Goal: Use online tool/utility: Utilize a website feature to perform a specific function

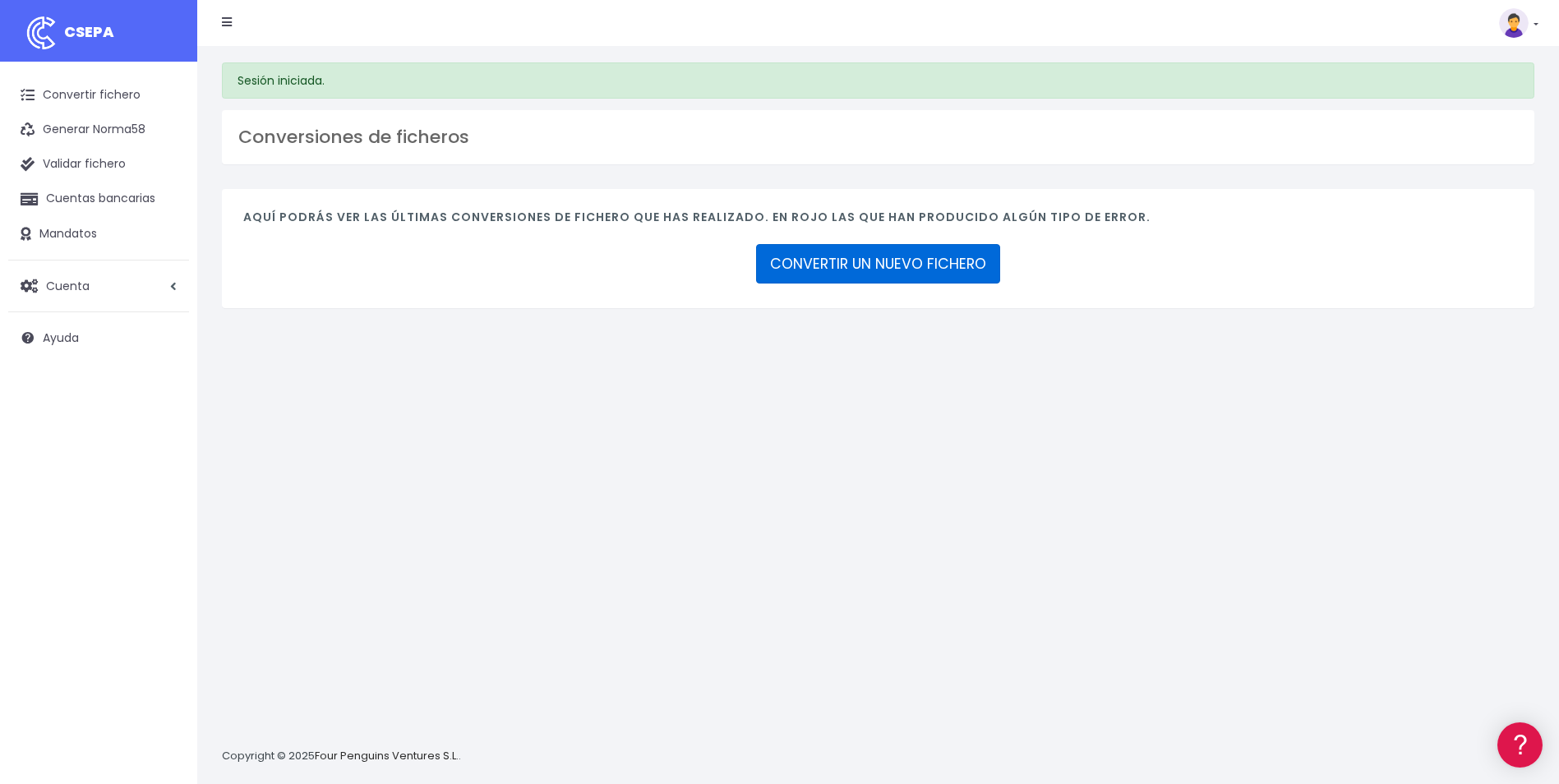
click at [808, 260] on link "CONVERTIR UN NUEVO FICHERO" at bounding box center [877, 263] width 244 height 39
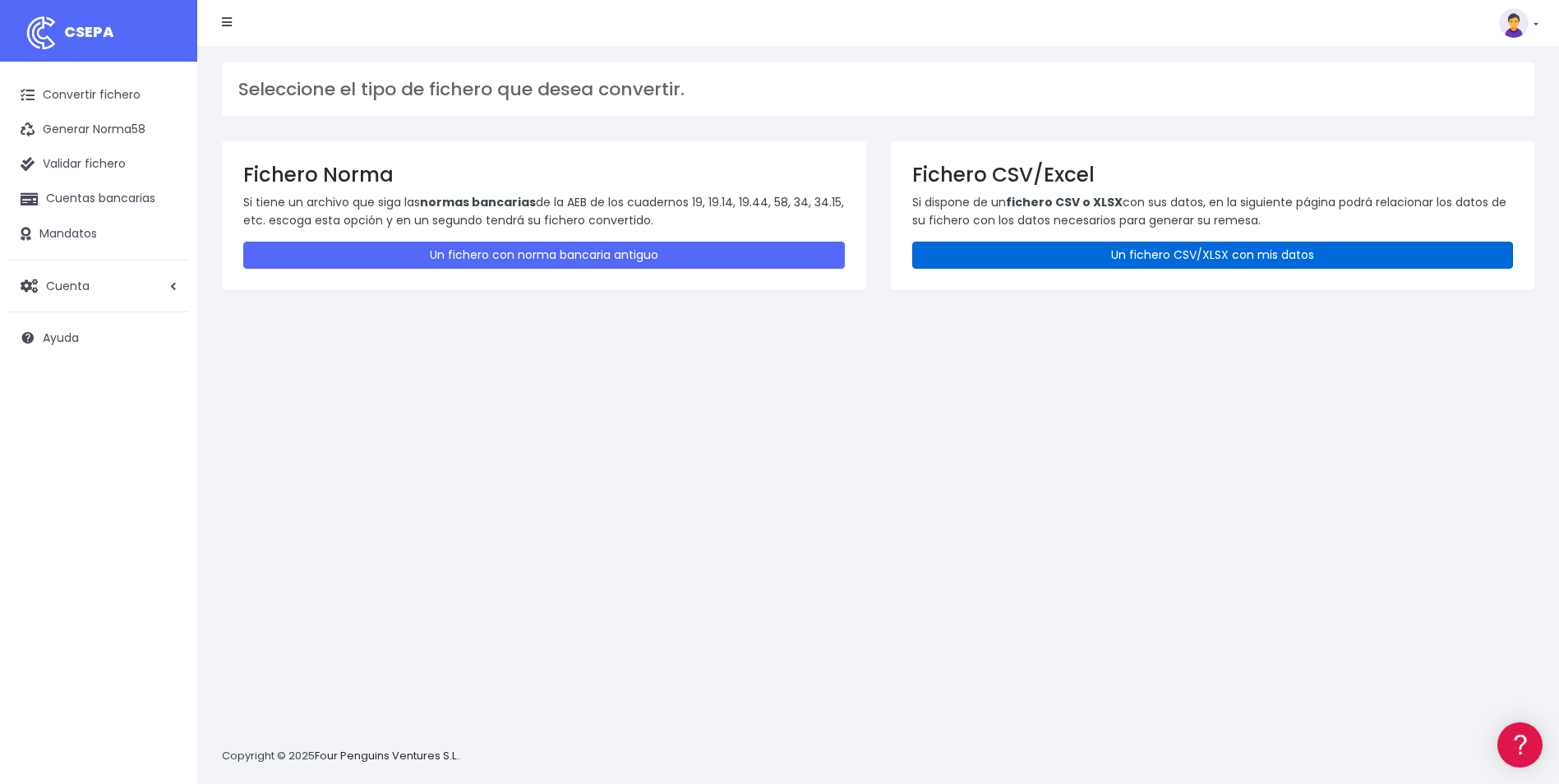
click at [956, 262] on link "Un fichero CSV/XLSX con mis datos" at bounding box center [1213, 255] width 601 height 27
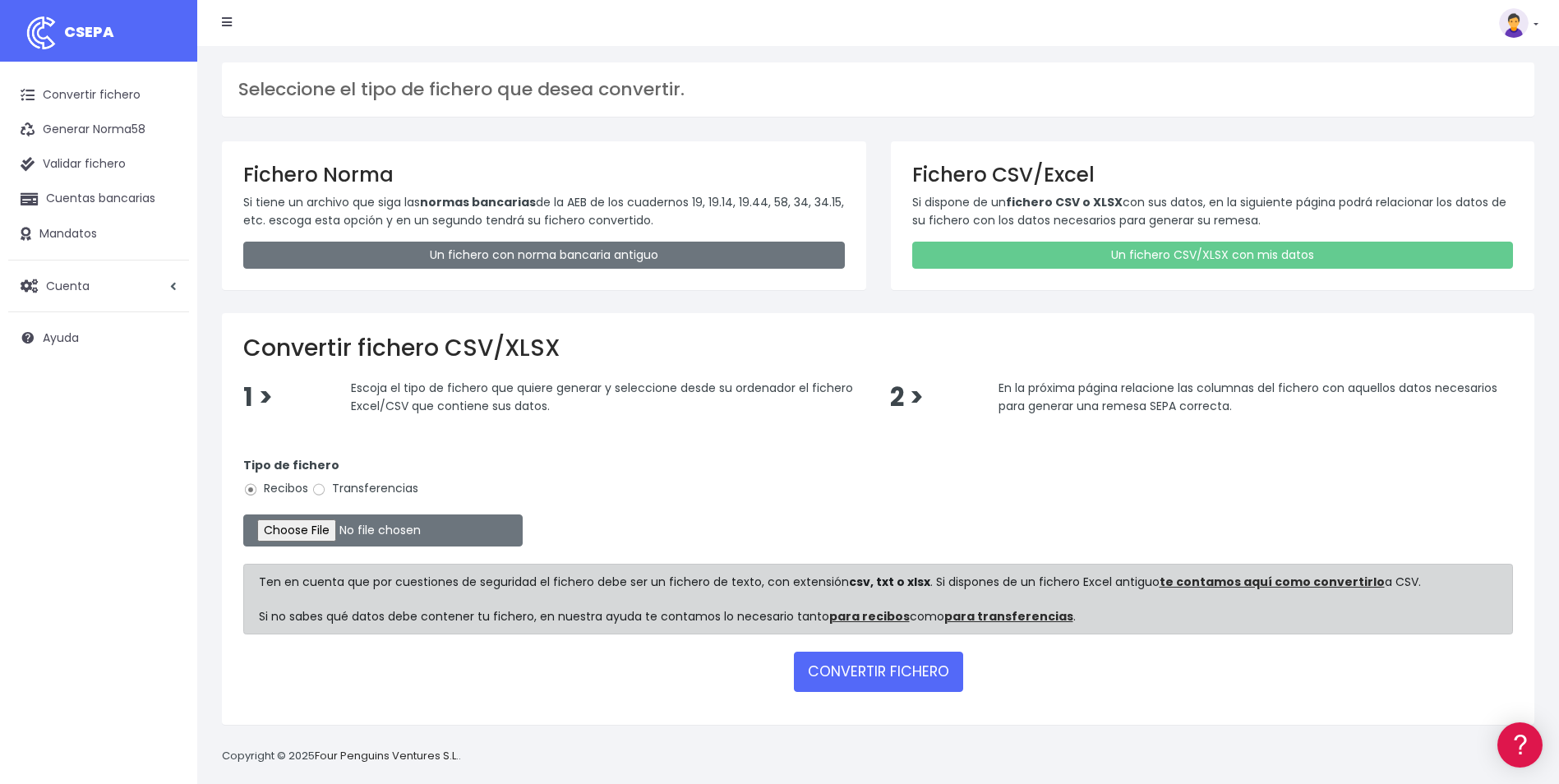
click at [329, 494] on label "Transferencias" at bounding box center [365, 488] width 107 height 17
click at [327, 494] on input "Transferencias" at bounding box center [318, 489] width 14 height 14
radio input "true"
click at [310, 528] on input "file" at bounding box center [383, 529] width 280 height 32
type input "C:\fakepath\Trasferencia Manual SEPA 28.08.2025_0534 ES 87.900.csv"
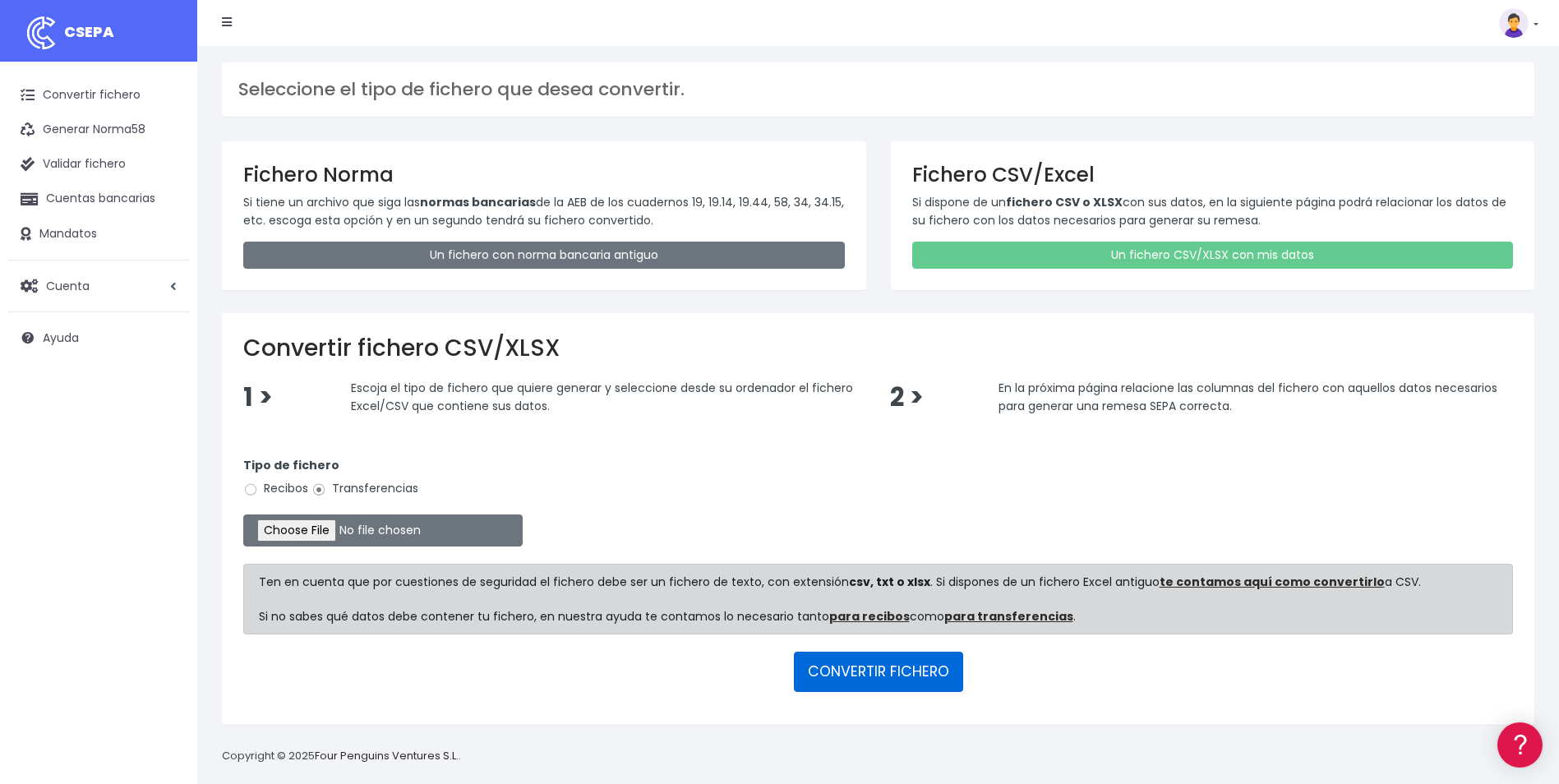
click at [903, 681] on button "CONVERTIR FICHERO" at bounding box center [878, 671] width 169 height 39
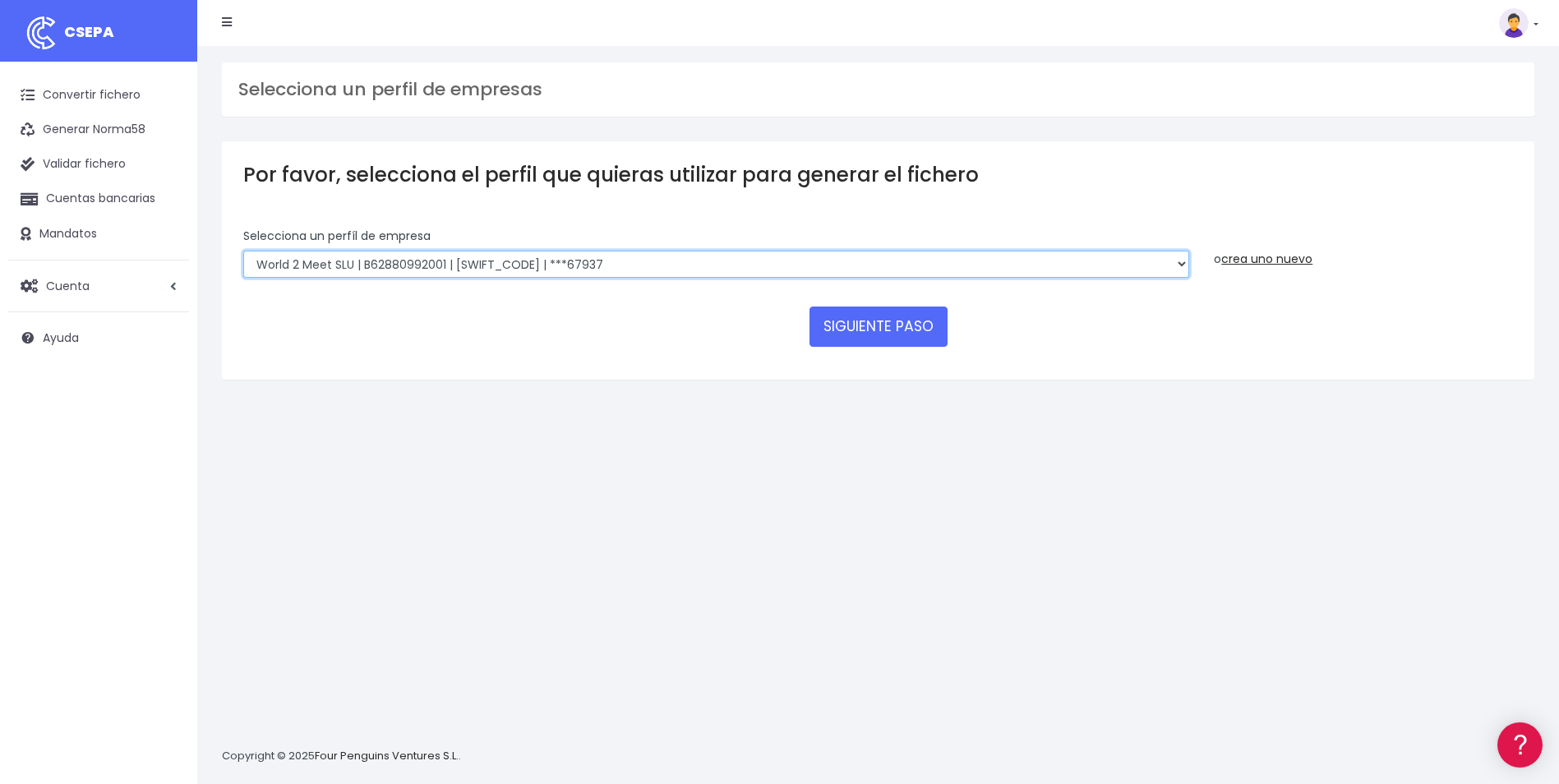
click at [694, 260] on select "WORLD2MEET,S.L.U | b62880992 | BSABESBBXXX | ***97721 World 2 Meet SLU | B62880…" at bounding box center [716, 264] width 946 height 28
select select "563"
click at [243, 251] on select "WORLD2MEET,S.L.U | b62880992 | BSABESBBXXX | ***97721 World 2 Meet SLU | B62880…" at bounding box center [716, 264] width 946 height 28
click at [831, 313] on button "SIGUIENTE PASO" at bounding box center [878, 325] width 138 height 39
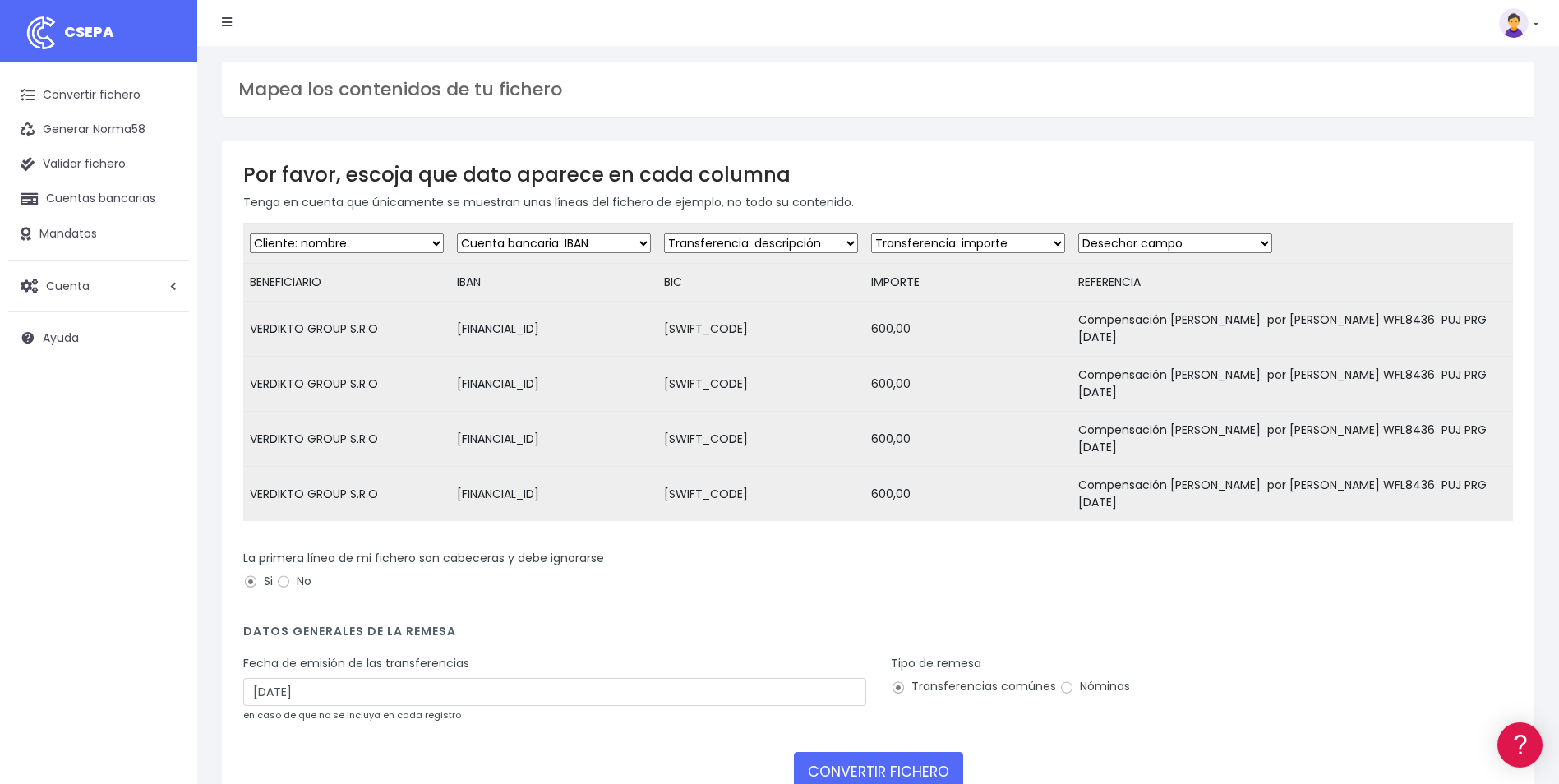
click at [815, 244] on select "Desechar campo Cliente: nombre Cliente: DNI Cliente: Email Cliente: referencia …" at bounding box center [760, 243] width 194 height 20
select select "bic"
click at [664, 234] on select "Desechar campo Cliente: nombre Cliente: DNI Cliente: Email Cliente: referencia …" at bounding box center [760, 243] width 194 height 20
click at [1169, 242] on select "Desechar campo Cliente: nombre Cliente: DNI Cliente: Email Cliente: referencia …" at bounding box center [1175, 243] width 194 height 20
select select "description"
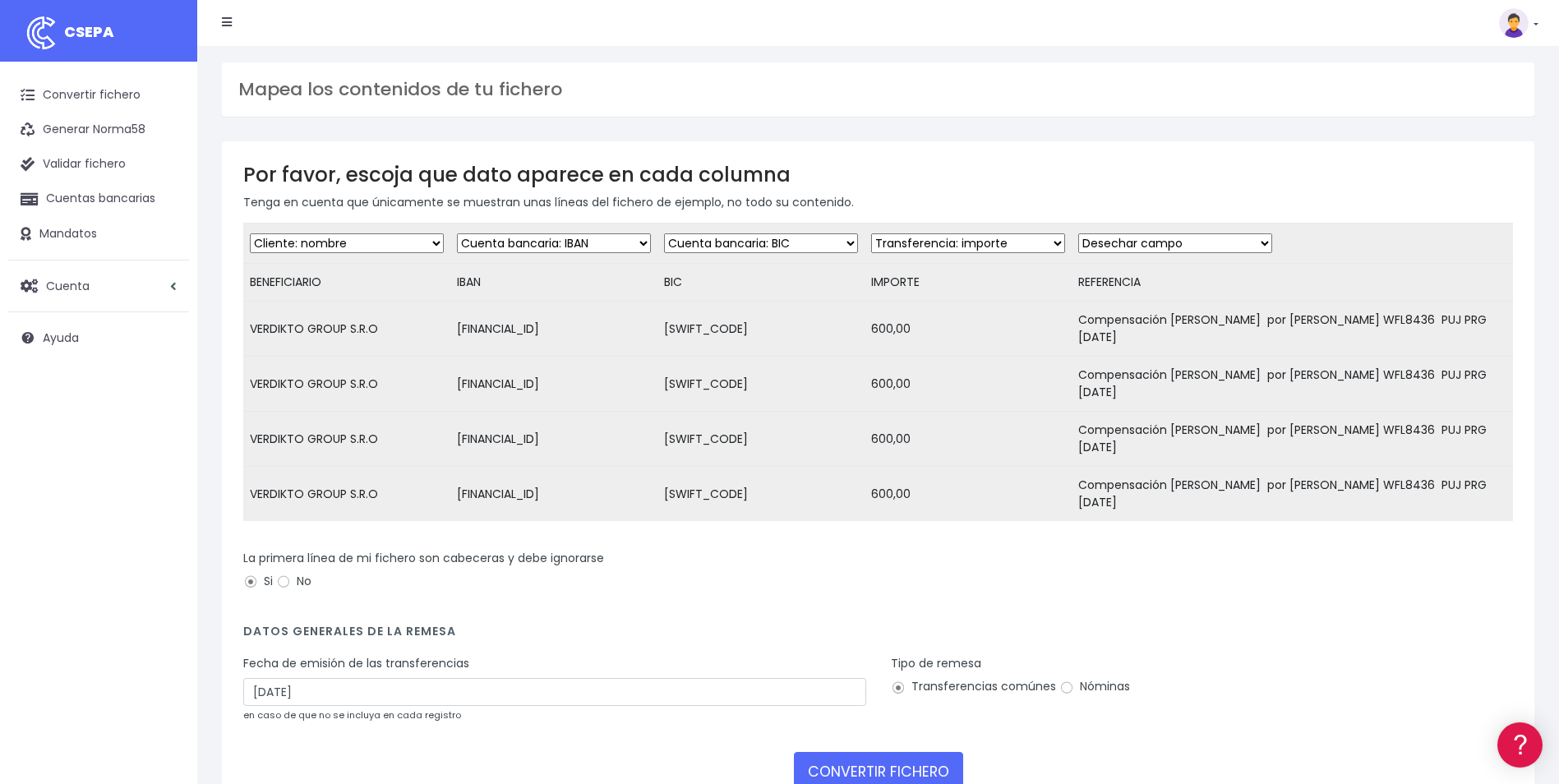
click at [1078, 234] on select "Desechar campo Cliente: nombre Cliente: DNI Cliente: Email Cliente: referencia …" at bounding box center [1175, 243] width 194 height 20
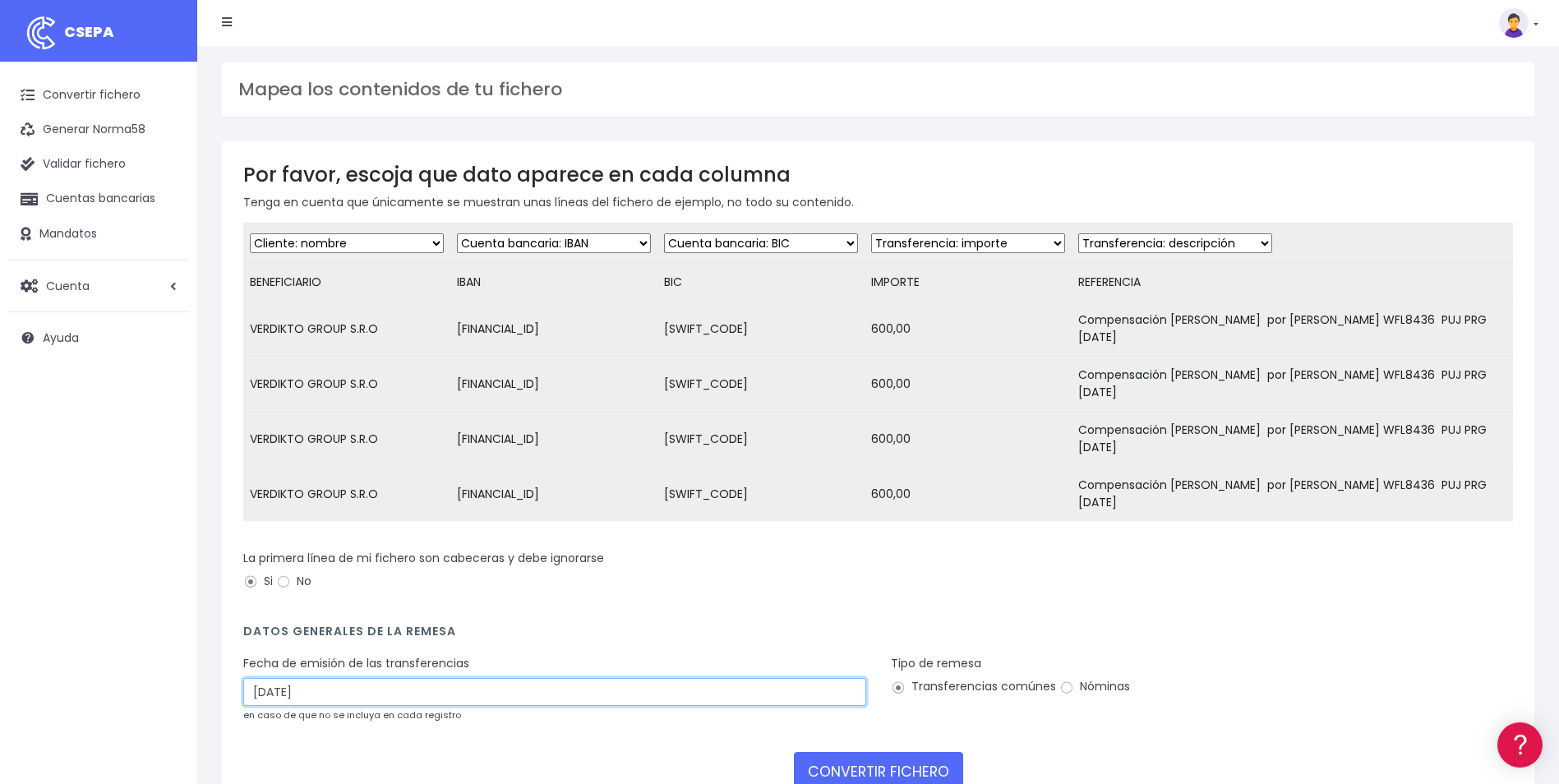
click at [531, 691] on input "30/08/2025" at bounding box center [554, 691] width 622 height 28
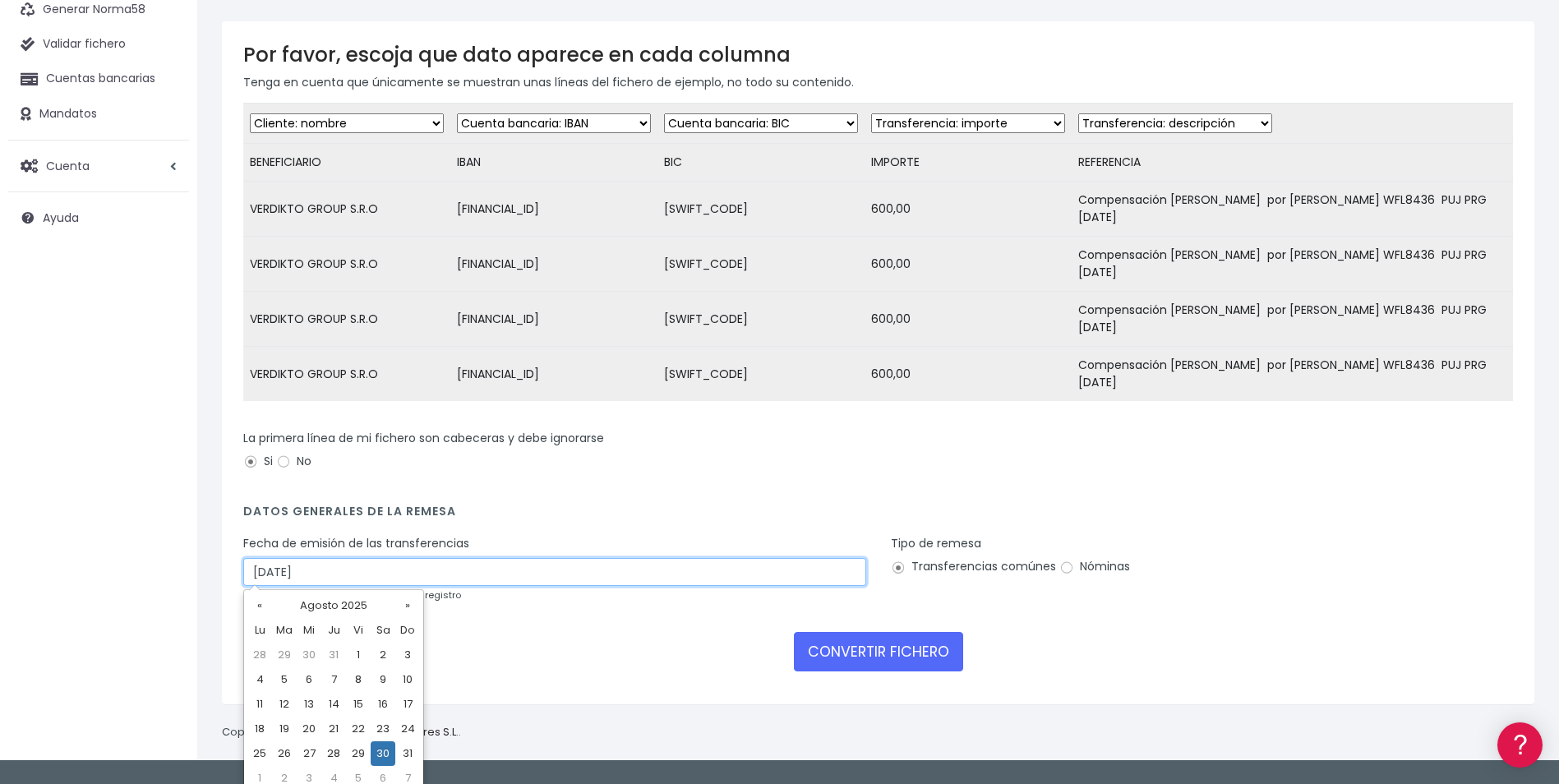
scroll to position [130, 0]
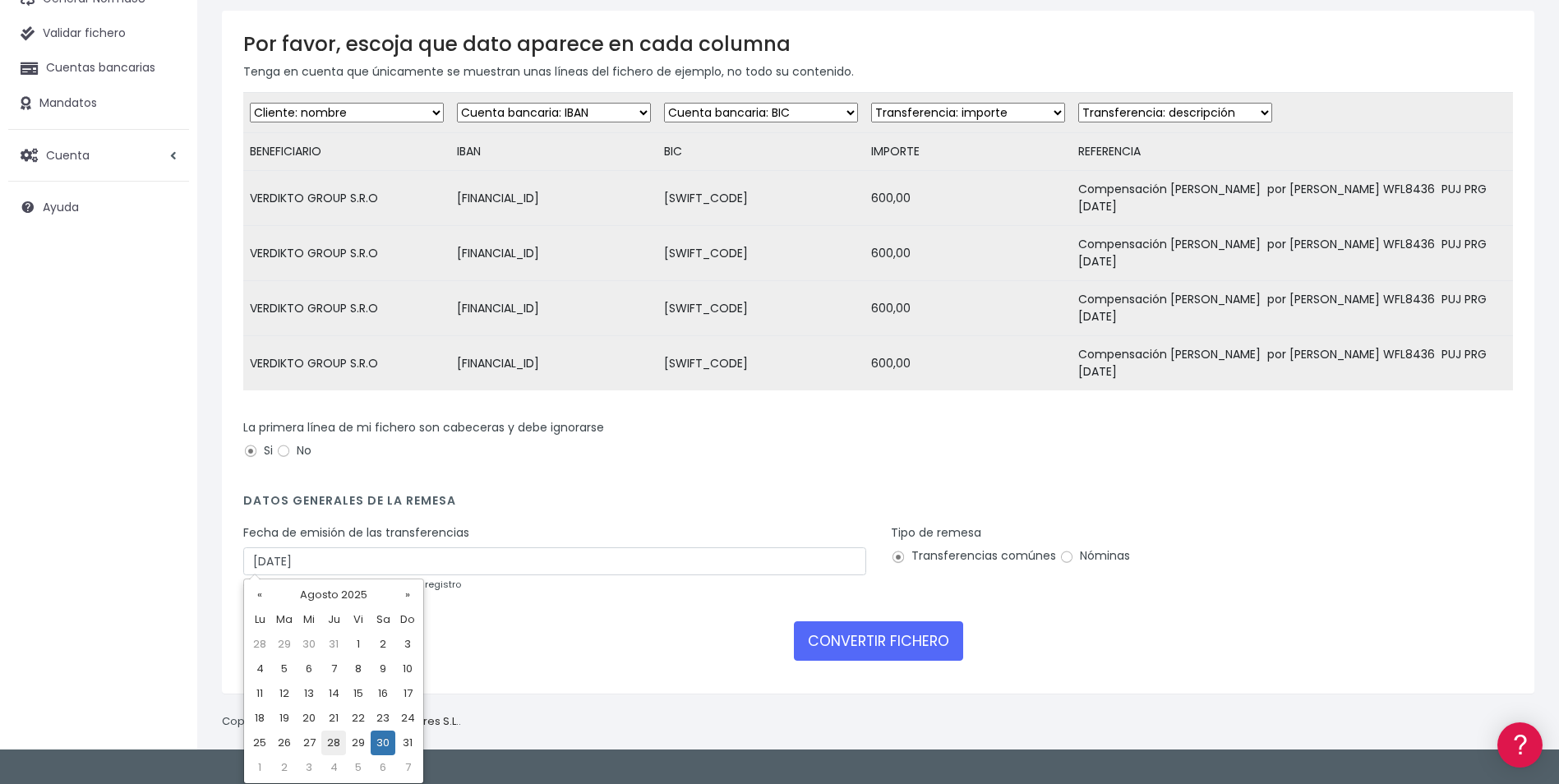
click at [340, 748] on td "28" at bounding box center [334, 743] width 25 height 25
type input "28/08/2025"
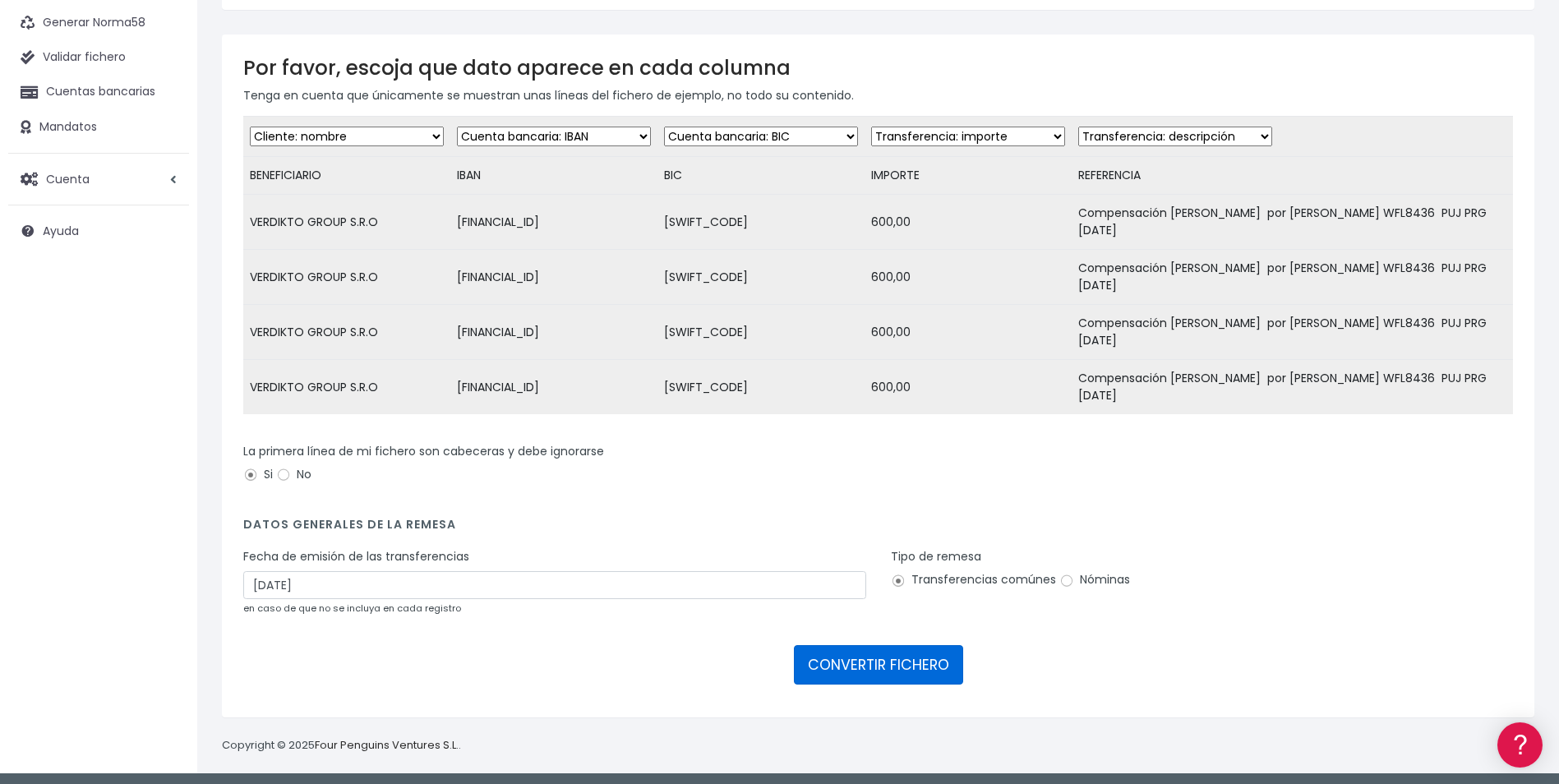
click at [918, 663] on button "CONVERTIR FICHERO" at bounding box center [878, 664] width 169 height 39
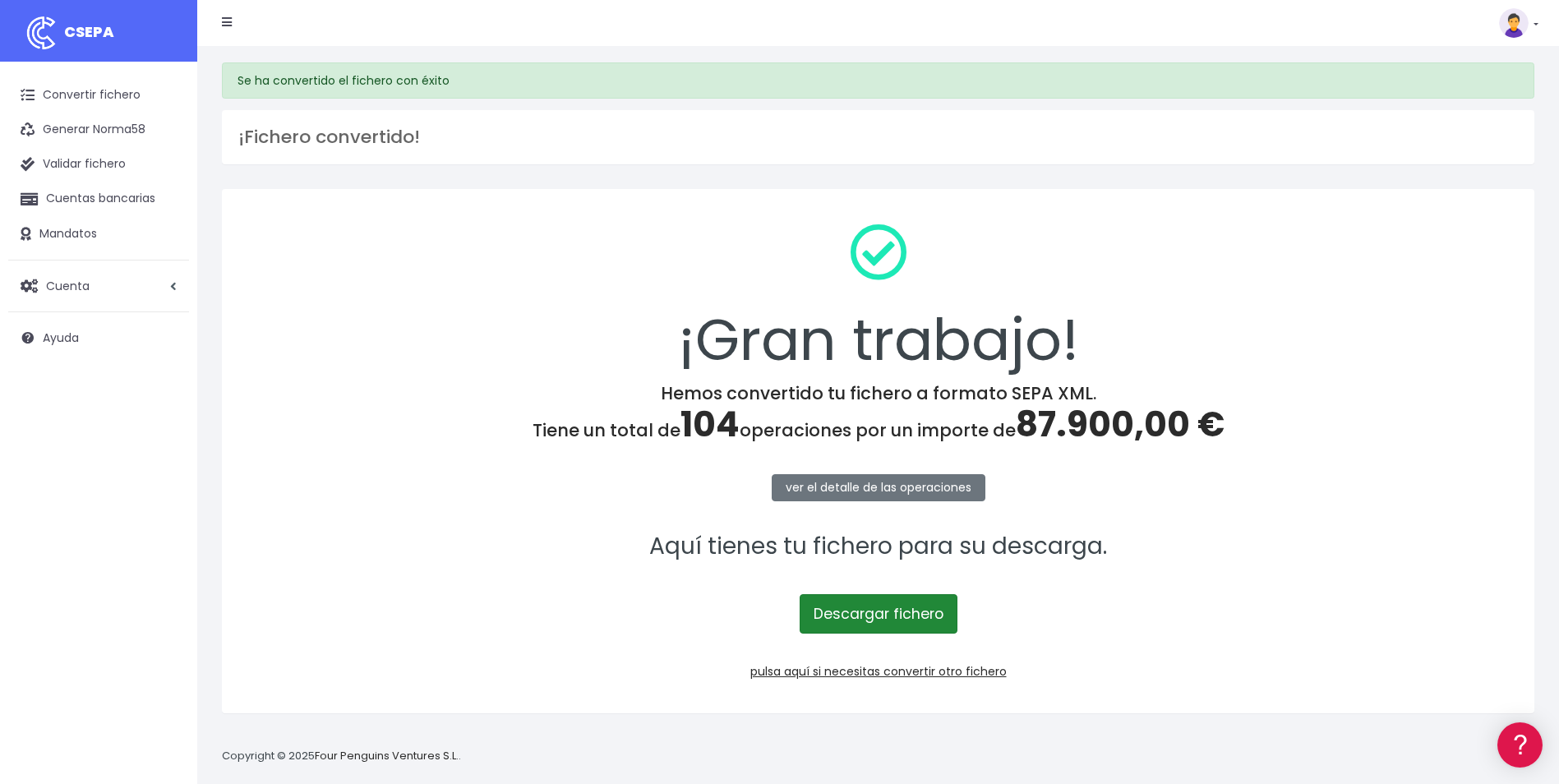
click at [842, 613] on link "Descargar fichero" at bounding box center [878, 613] width 158 height 39
click at [98, 107] on link "Convertir fichero" at bounding box center [99, 96] width 181 height 34
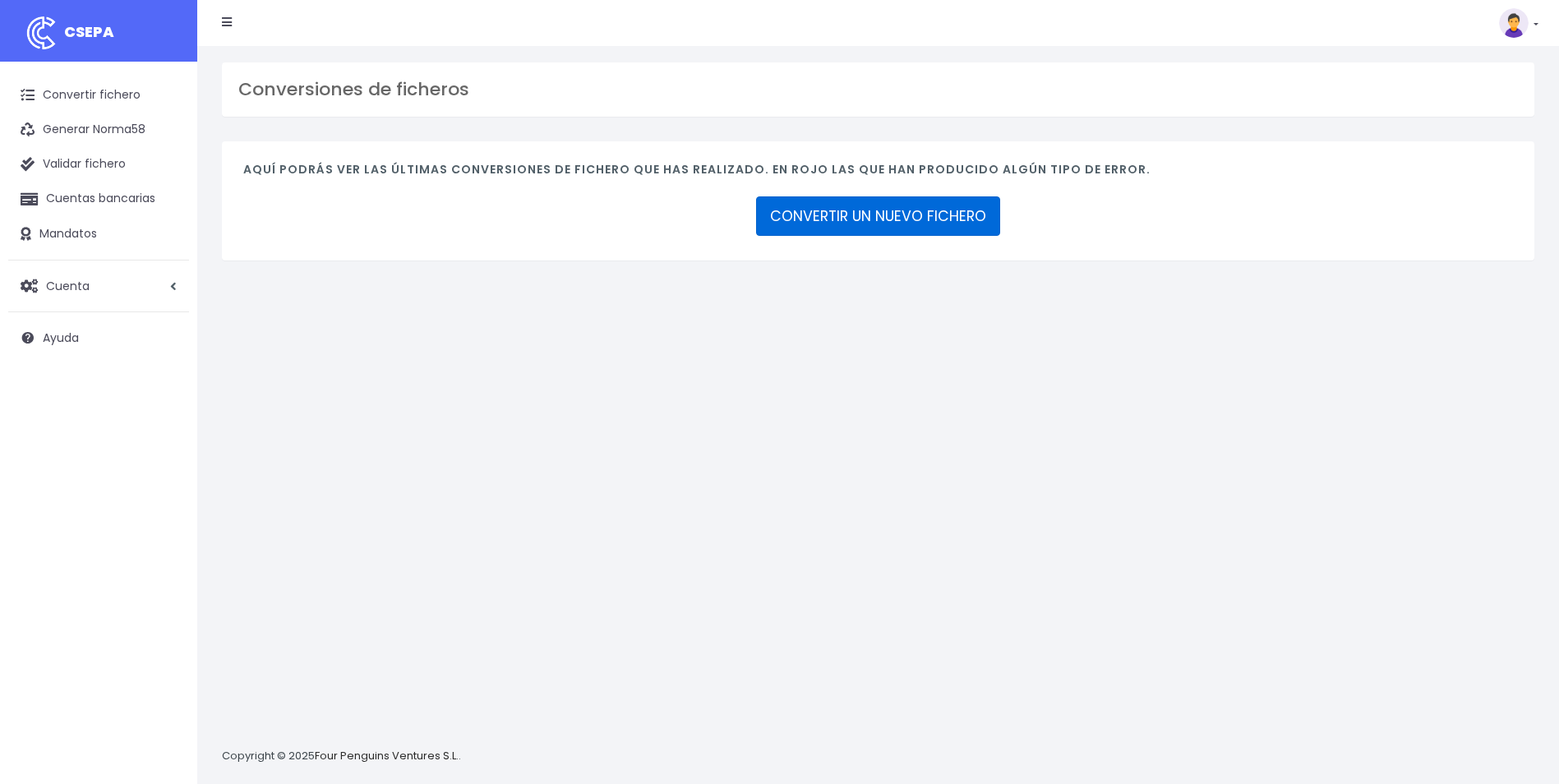
click at [935, 228] on link "CONVERTIR UN NUEVO FICHERO" at bounding box center [877, 215] width 244 height 39
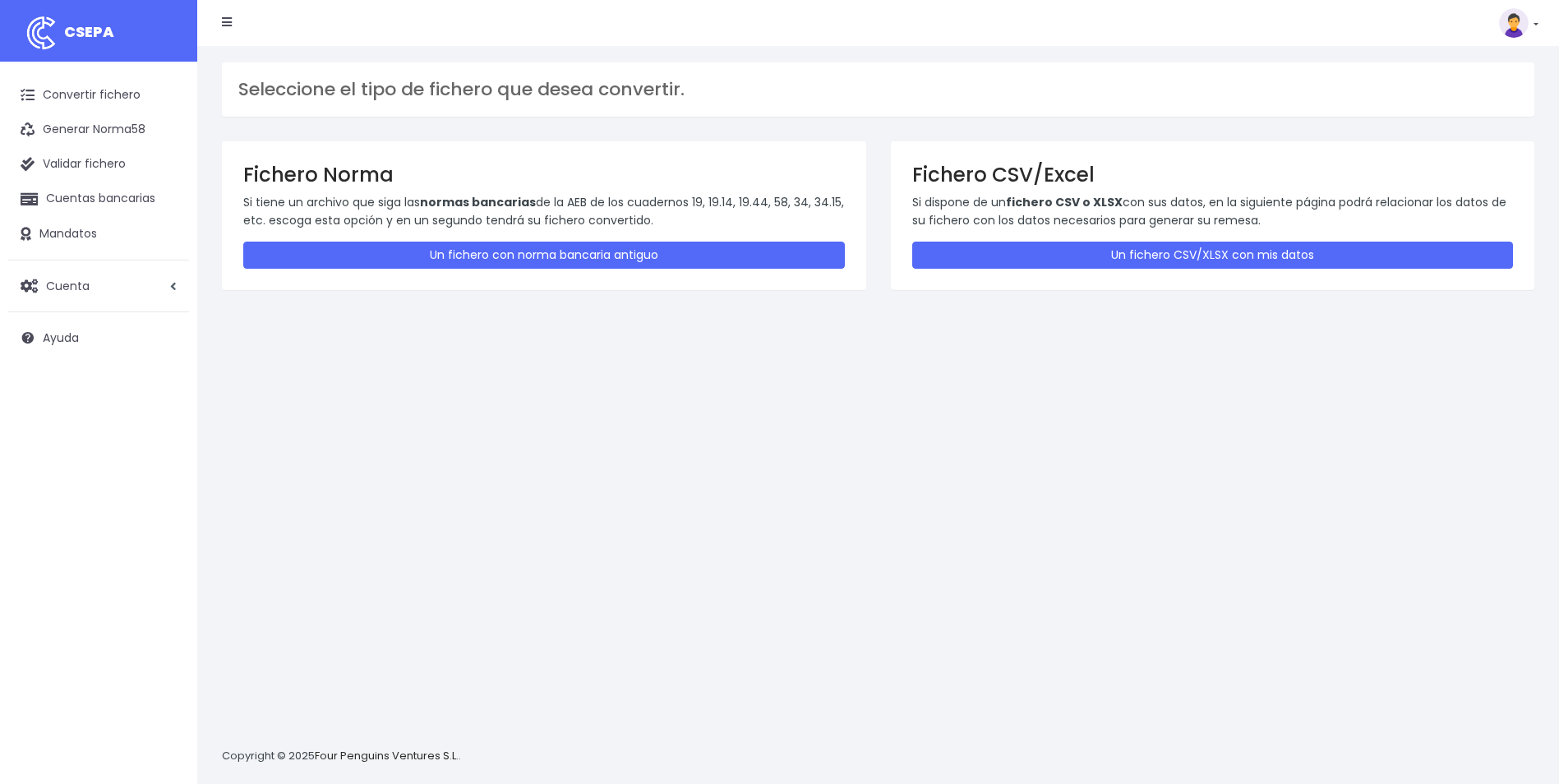
click at [1078, 276] on div "Fichero CSV/Excel Si dispone de un fichero CSV o XLSX con sus datos, en la sigu…" at bounding box center [1212, 215] width 644 height 147
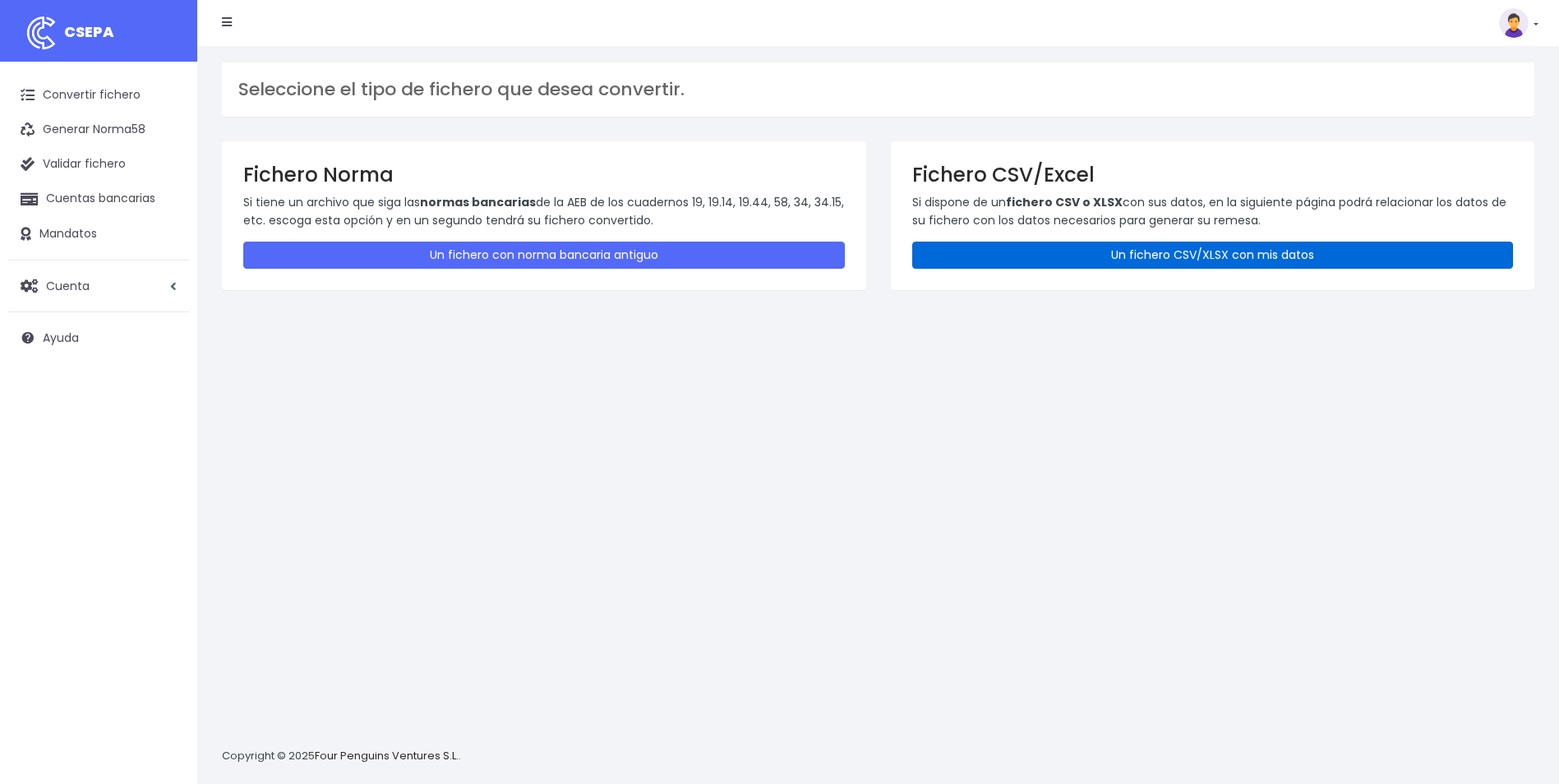
click at [1080, 255] on link "Un fichero CSV/XLSX con mis datos" at bounding box center [1213, 255] width 601 height 27
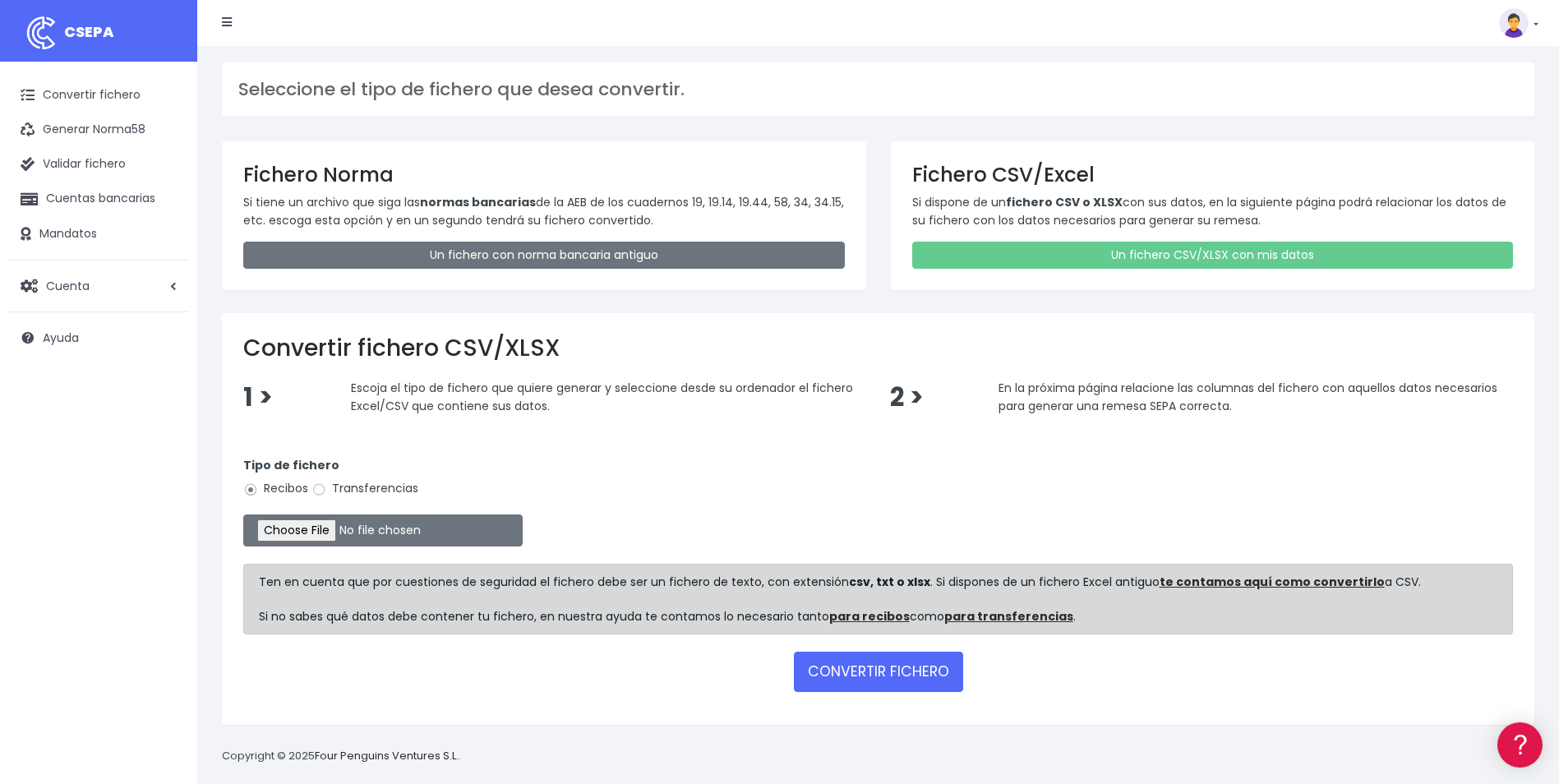
click at [329, 479] on div "Tipo de fichero Recibos Transferencias" at bounding box center [878, 480] width 1270 height 46
click at [328, 495] on label "Transferencias" at bounding box center [365, 488] width 107 height 17
click at [327, 495] on input "Transferencias" at bounding box center [318, 489] width 14 height 14
radio input "true"
click at [322, 530] on input "file" at bounding box center [383, 529] width 280 height 32
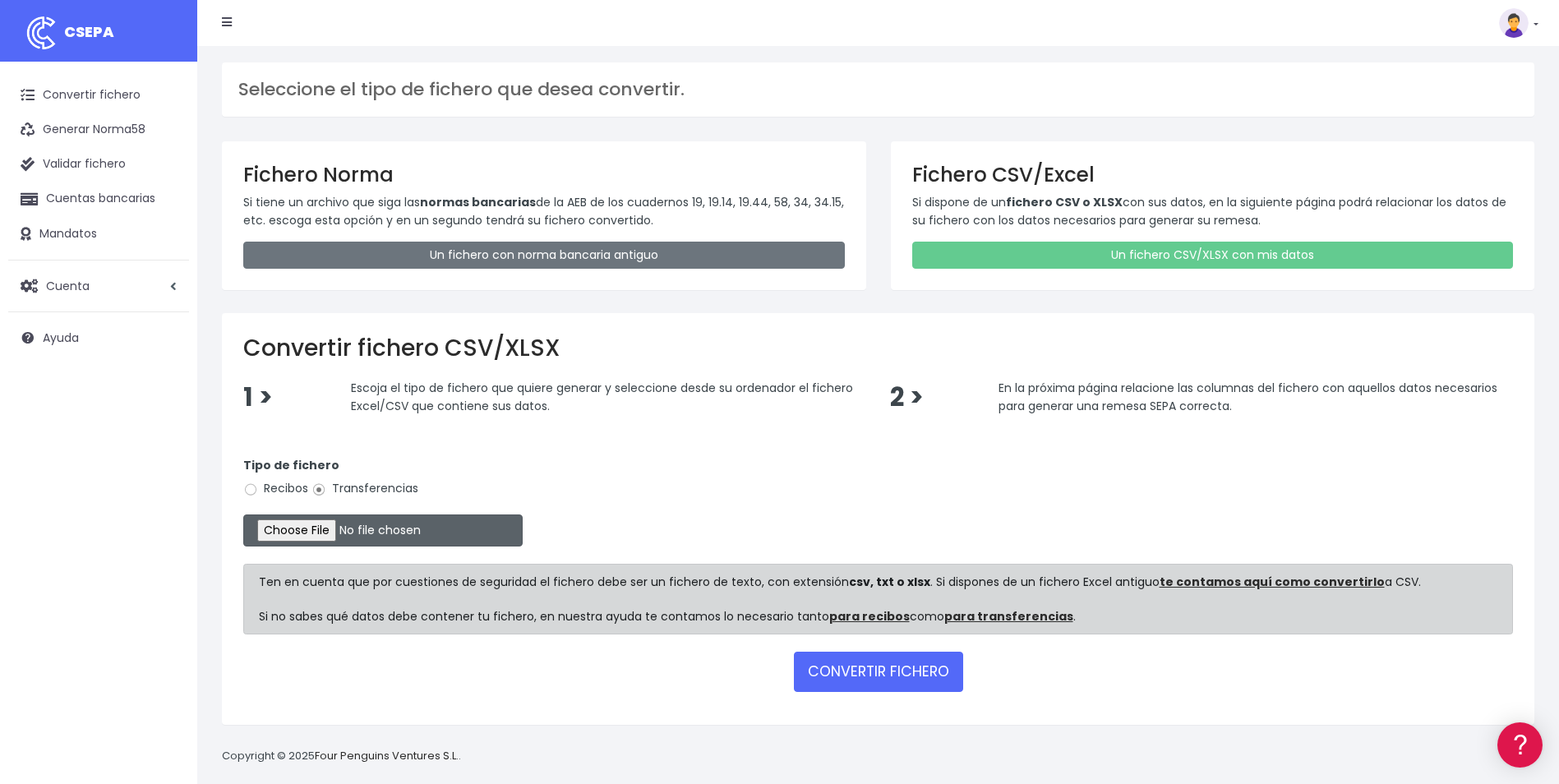
type input "C:\fakepath\Trasferencia Manual SEPA 28.08.2025_0539 PT 453 EUR.csv"
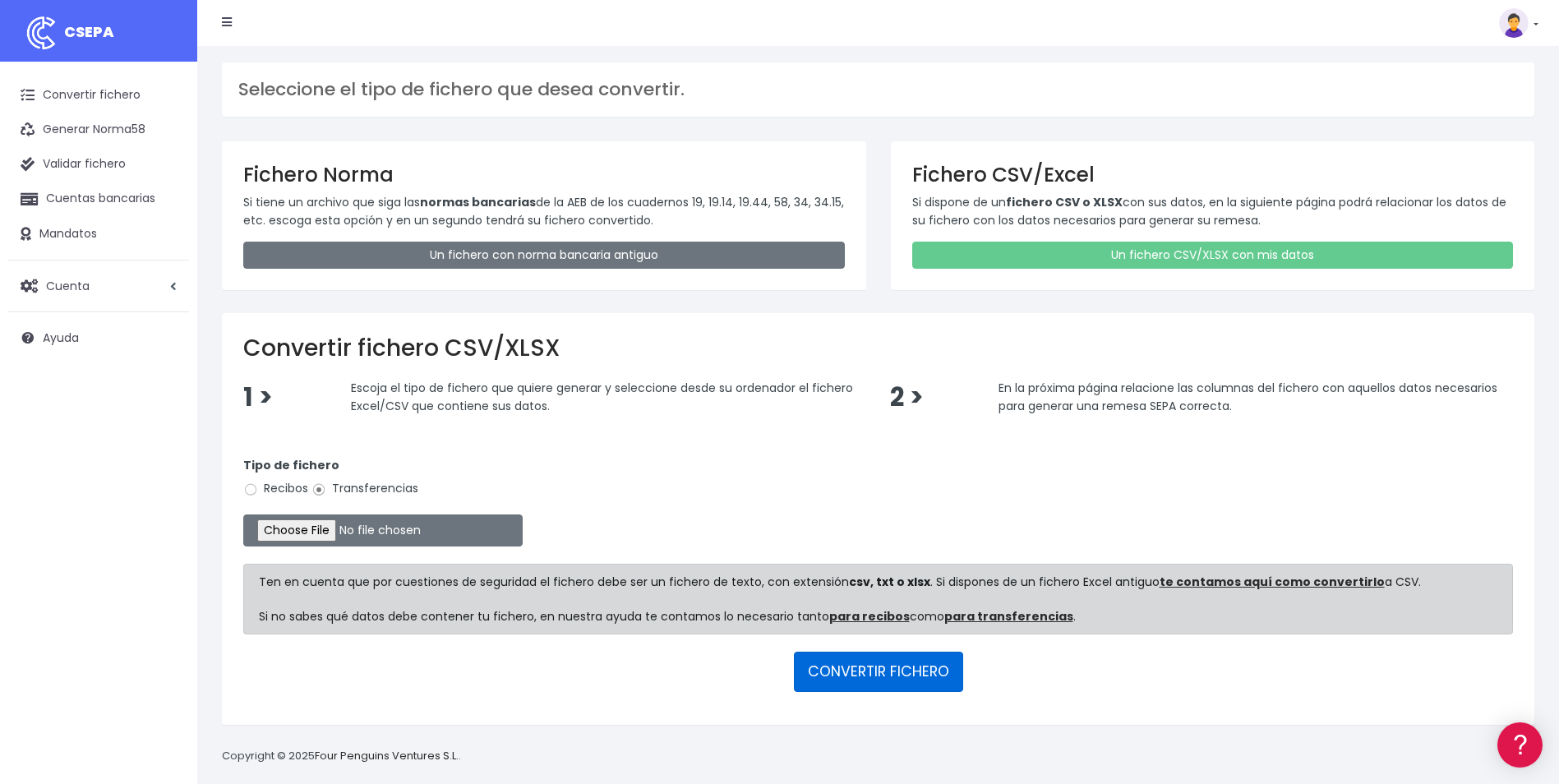
click at [850, 666] on button "CONVERTIR FICHERO" at bounding box center [878, 671] width 169 height 39
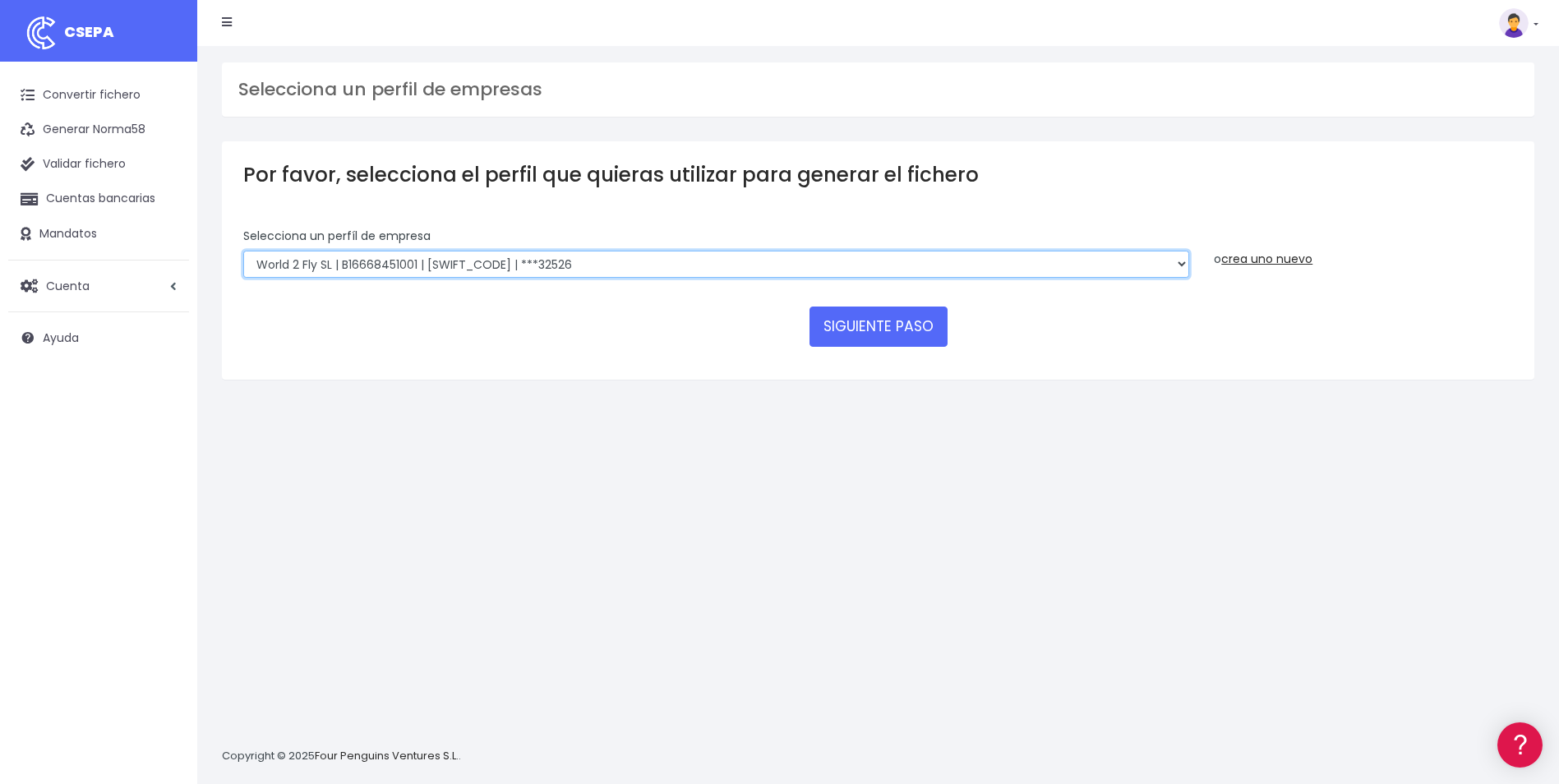
click at [639, 275] on select "WORLD2MEET,S.L.U | b62880992 | BSABESBBXXX | ***97721 World 2 Meet SLU | B62880…" at bounding box center [716, 264] width 946 height 28
select select "1395"
click at [243, 251] on select "WORLD2MEET,S.L.U | b62880992 | BSABESBBXXX | ***97721 World 2 Meet SLU | B62880…" at bounding box center [716, 264] width 946 height 28
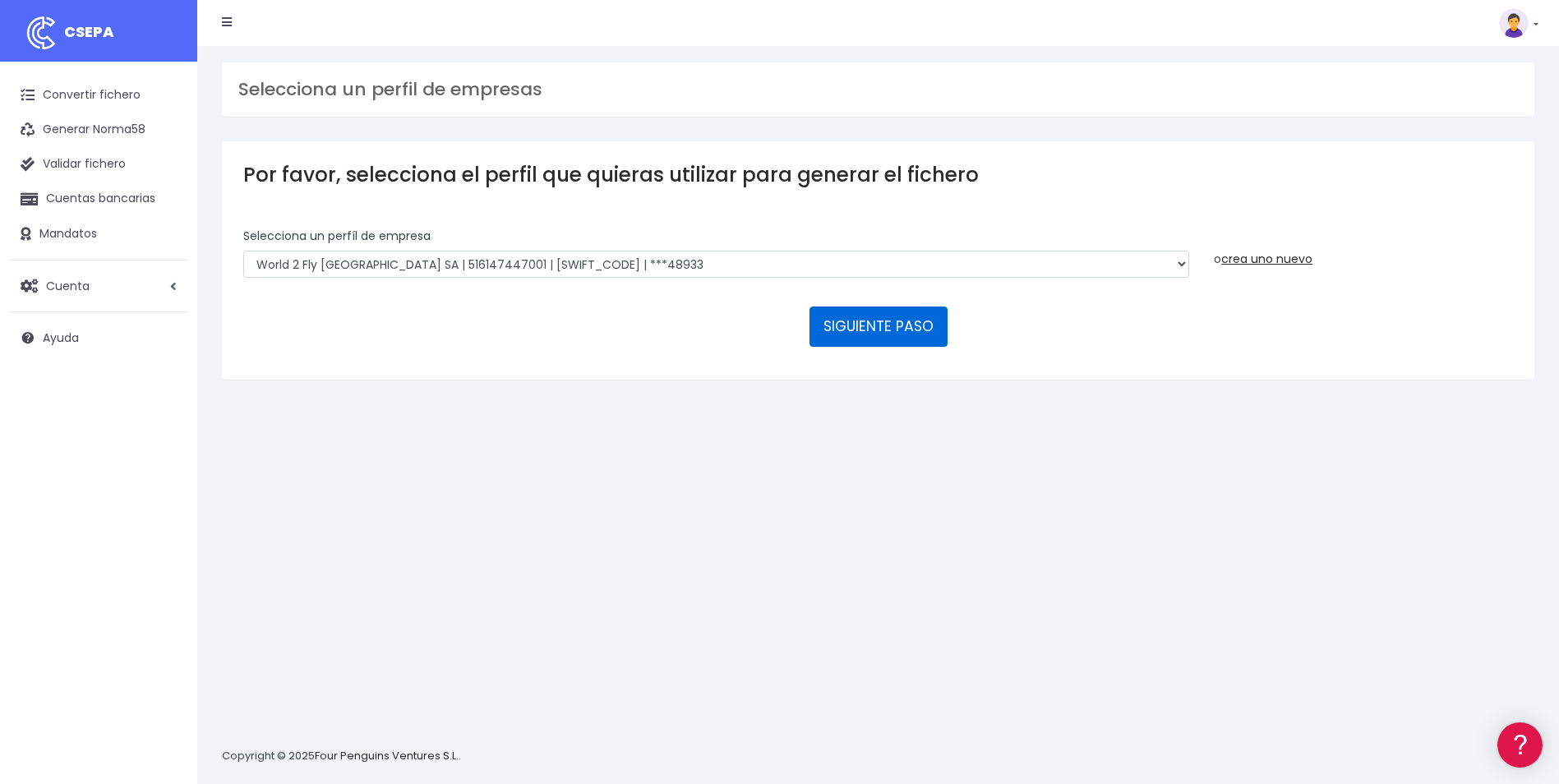
click at [884, 331] on button "SIGUIENTE PASO" at bounding box center [878, 325] width 138 height 39
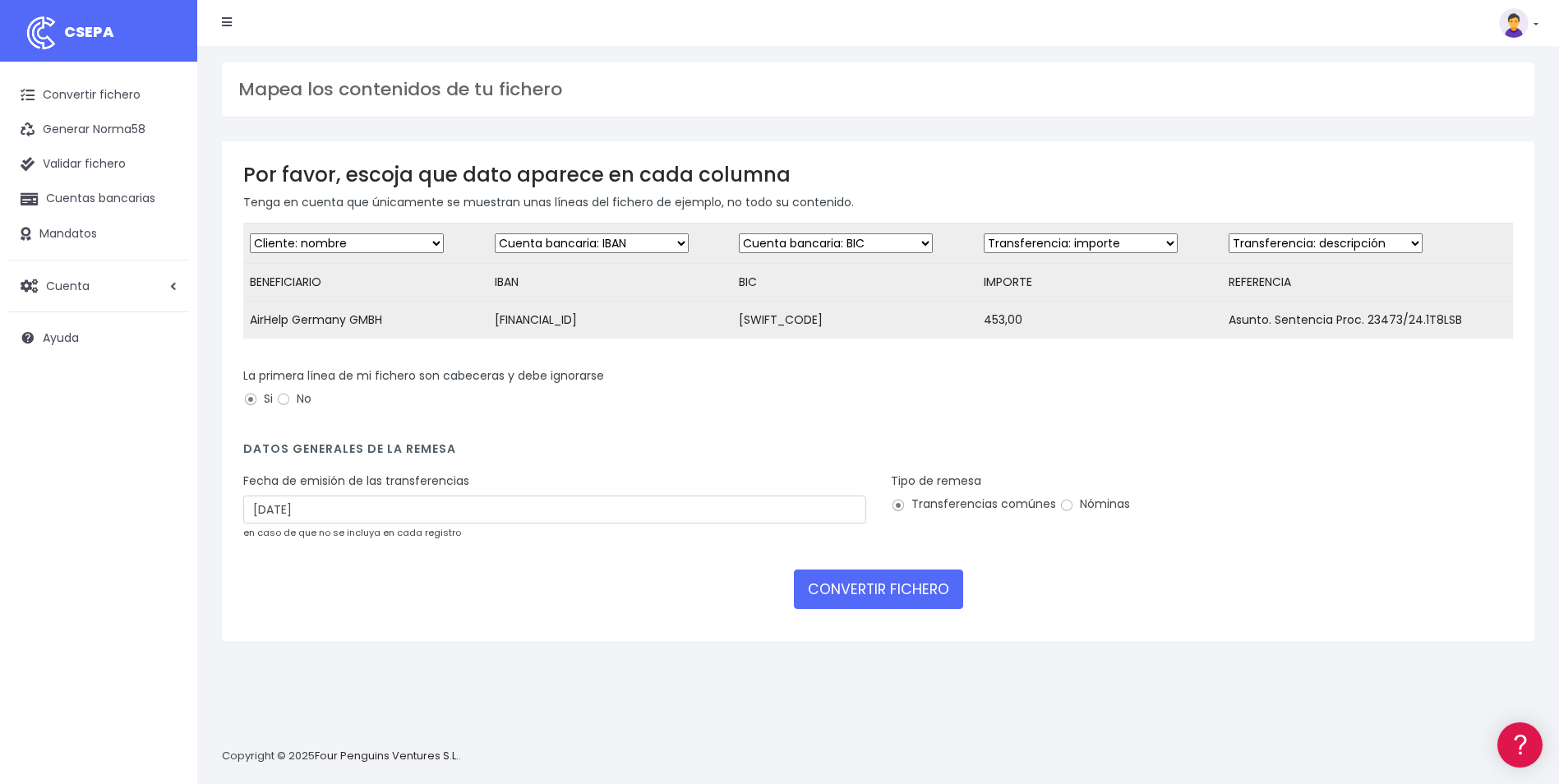
click at [418, 243] on select "Desechar campo Cliente: nombre Cliente: DNI Cliente: Email Cliente: referencia …" at bounding box center [347, 243] width 194 height 20
click at [250, 234] on select "Desechar campo Cliente: nombre Cliente: DNI Cliente: Email Cliente: referencia …" at bounding box center [347, 243] width 194 height 20
click at [1329, 240] on select "Desechar campo Cliente: nombre Cliente: DNI Cliente: Email Cliente: referencia …" at bounding box center [1325, 243] width 194 height 20
click at [1229, 234] on select "Desechar campo Cliente: nombre Cliente: DNI Cliente: Email Cliente: referencia …" at bounding box center [1325, 243] width 194 height 20
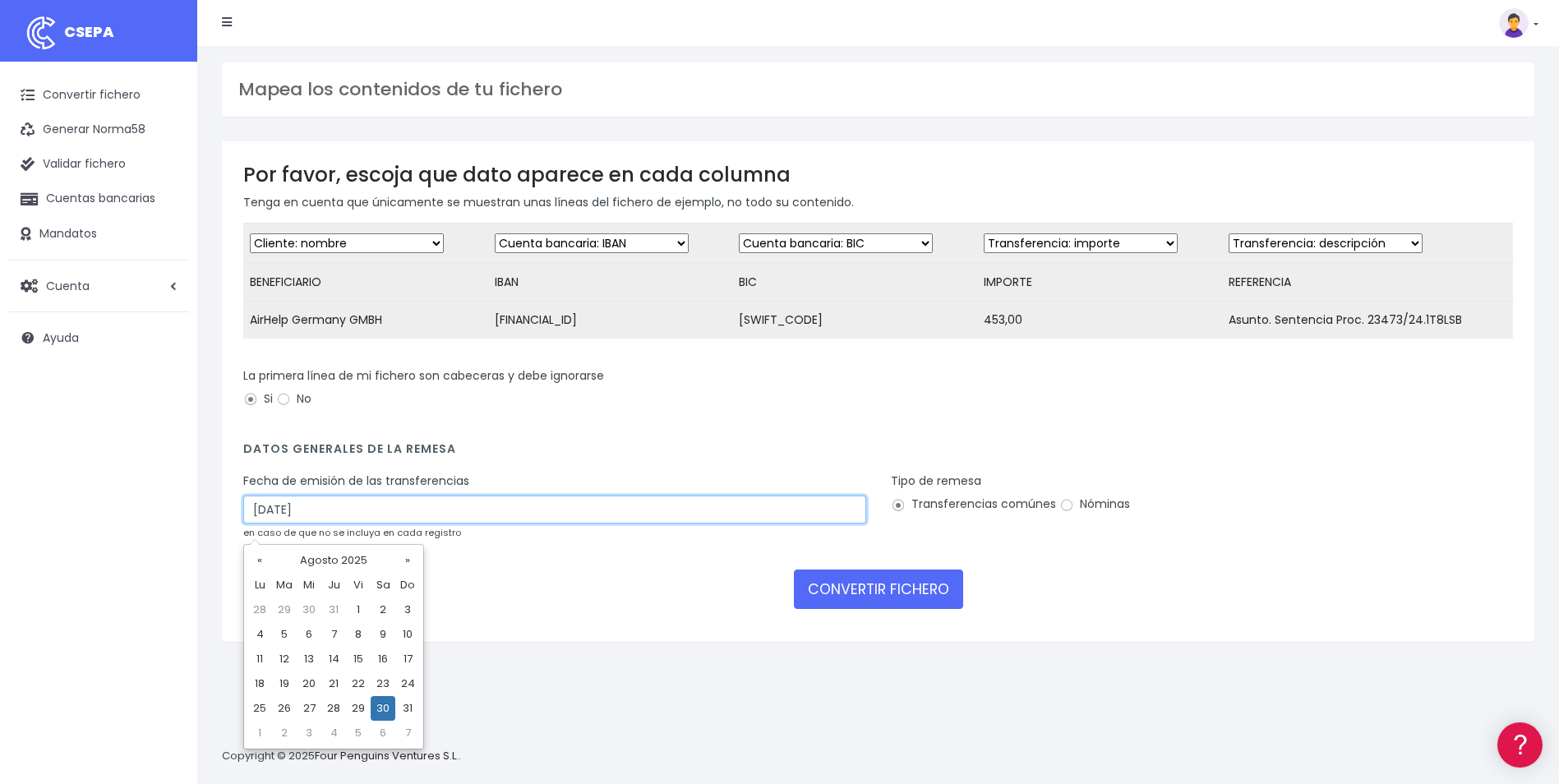
click at [646, 524] on input "30/08/2025" at bounding box center [554, 508] width 622 height 28
click at [339, 708] on td "28" at bounding box center [334, 708] width 25 height 25
type input "28/08/2025"
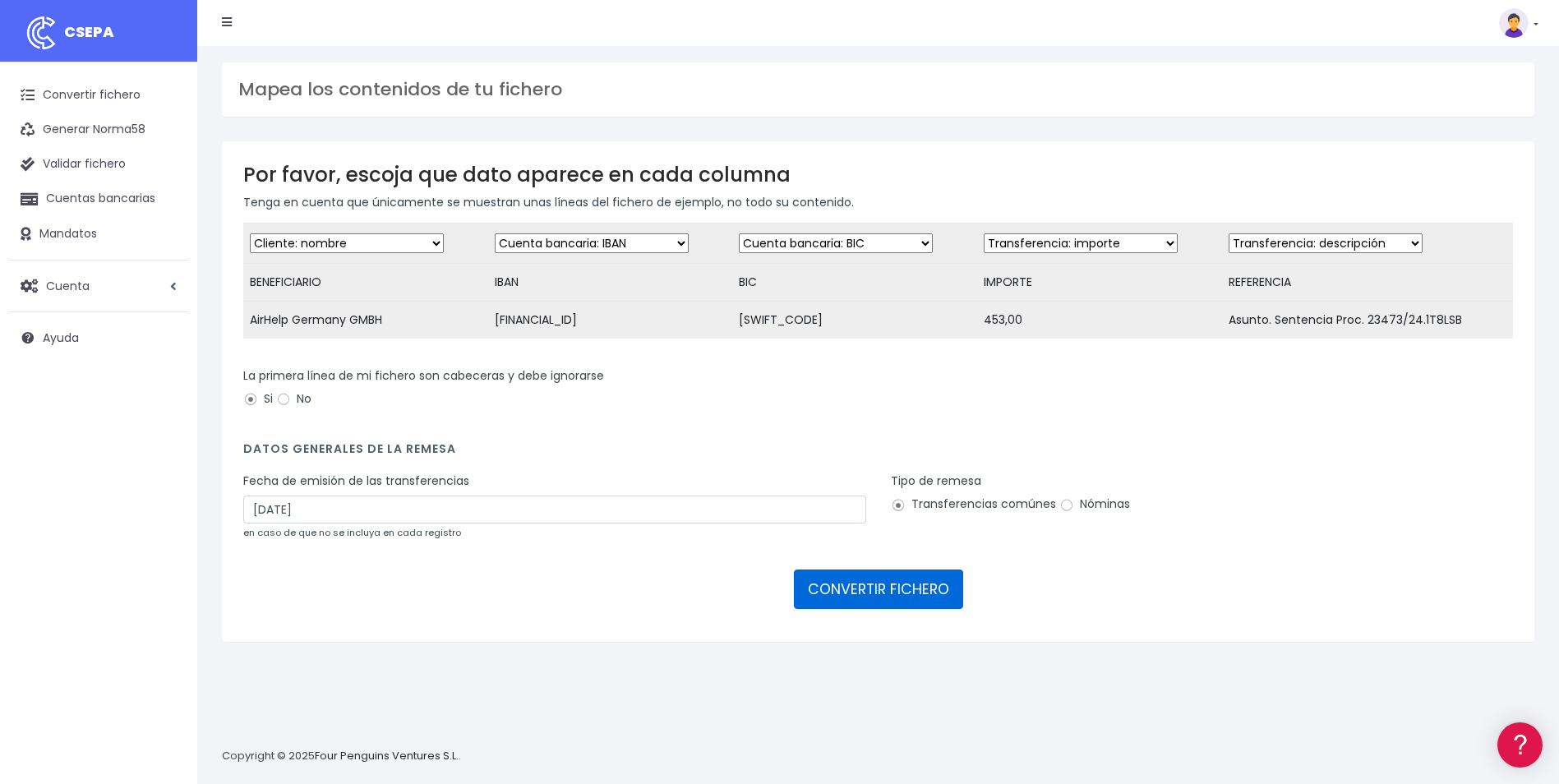
click at [893, 609] on button "CONVERTIR FICHERO" at bounding box center [878, 589] width 169 height 39
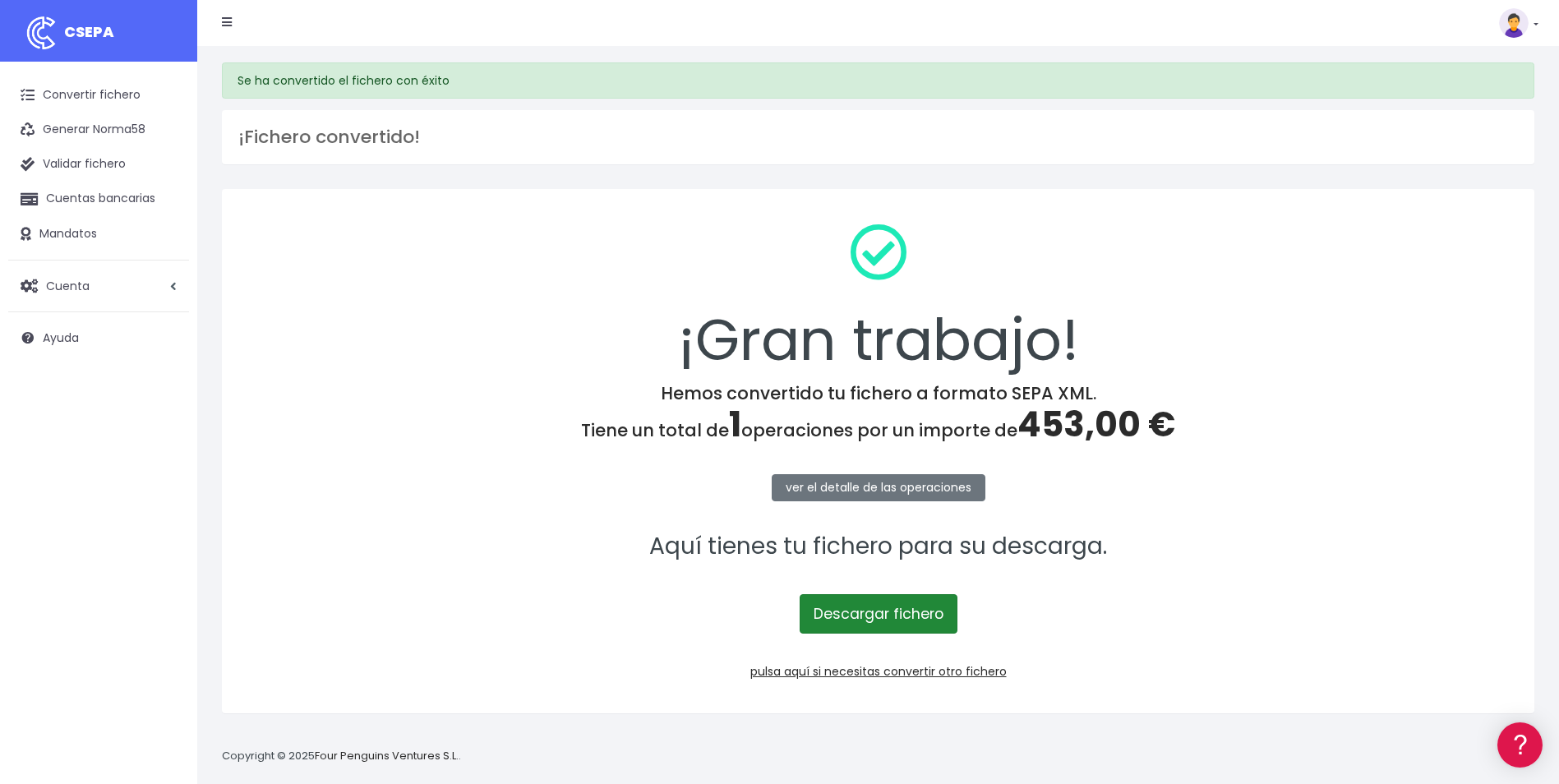
click at [853, 616] on link "Descargar fichero" at bounding box center [878, 613] width 158 height 39
click at [921, 32] on div "Suscripción Facturación API [GEOGRAPHIC_DATA] Salir" at bounding box center [868, 23] width 1317 height 33
